Goal: Find specific page/section: Find specific page/section

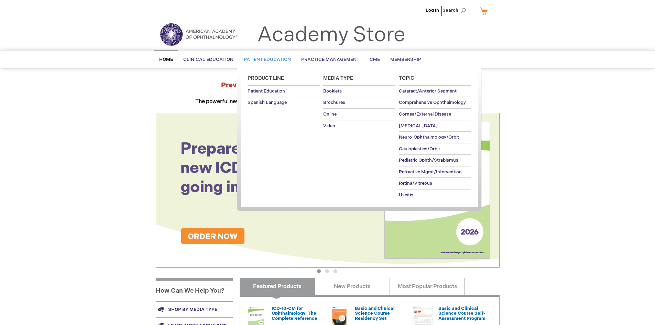
click at [247, 55] on link "Patient Education" at bounding box center [267, 59] width 57 height 17
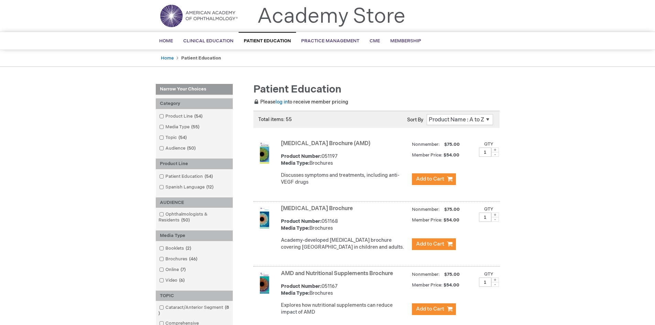
scroll to position [34, 0]
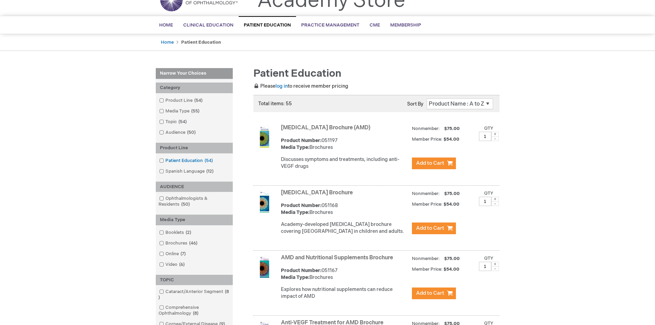
click at [165, 159] on span at bounding box center [165, 161] width 0 height 6
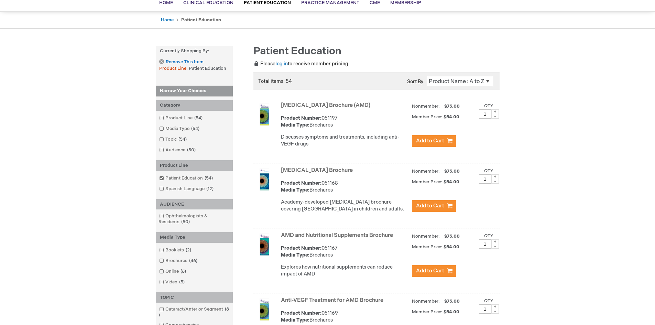
scroll to position [69, 0]
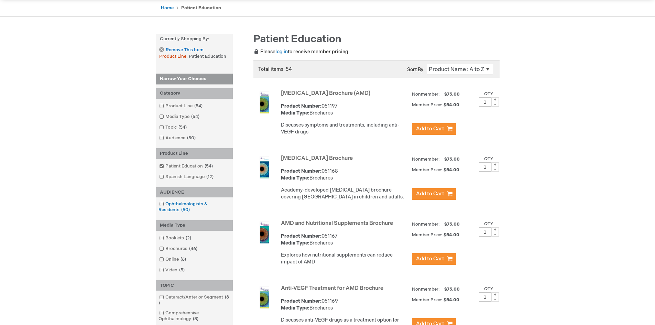
click at [165, 203] on span at bounding box center [165, 204] width 0 height 6
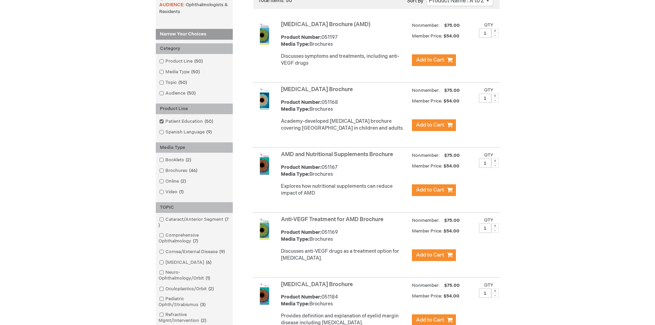
scroll to position [172, 0]
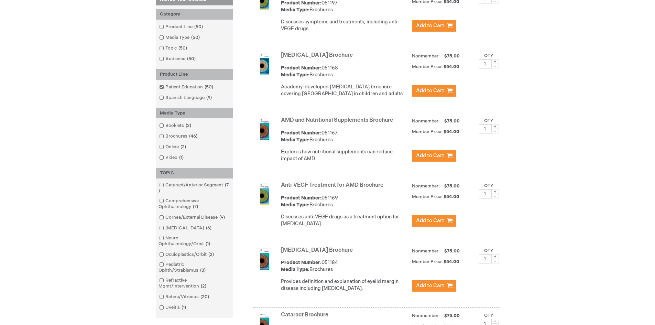
click at [164, 228] on link "[MEDICAL_DATA] 6 items" at bounding box center [185, 228] width 57 height 7
